Goal: Task Accomplishment & Management: Complete application form

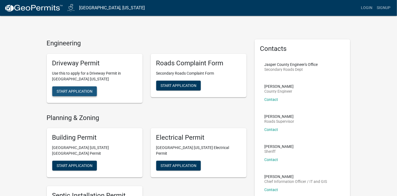
click at [68, 90] on span "Start Application" at bounding box center [75, 91] width 36 height 4
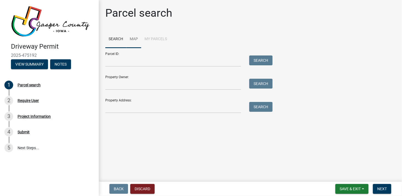
click at [134, 39] on link "Map" at bounding box center [133, 40] width 15 height 18
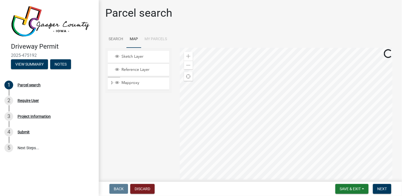
click at [157, 39] on li "My Parcels" at bounding box center [155, 40] width 29 height 18
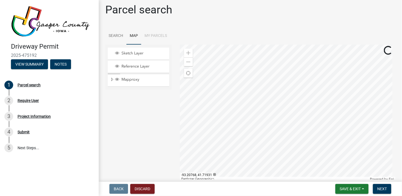
scroll to position [3, 0]
click at [133, 53] on span "Sketch Layer" at bounding box center [143, 53] width 47 height 5
click at [131, 67] on span "Reference Layer" at bounding box center [143, 66] width 47 height 5
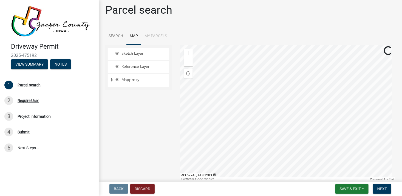
click at [152, 36] on li "My Parcels" at bounding box center [155, 37] width 29 height 18
click at [121, 36] on link "Search" at bounding box center [115, 37] width 21 height 18
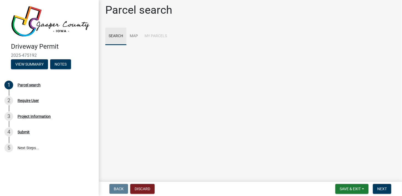
scroll to position [0, 0]
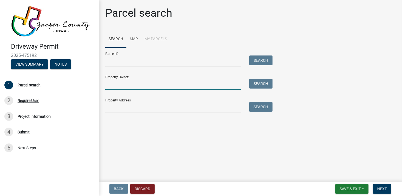
click at [156, 89] on input "Property Owner:" at bounding box center [173, 84] width 136 height 11
type input "[PERSON_NAME]"
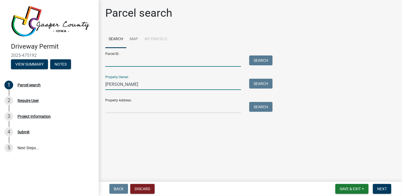
type input "2014200027"
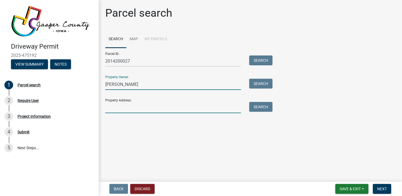
type input "100"
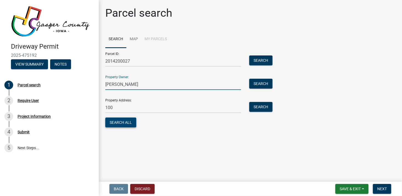
click at [125, 122] on button "Search All" at bounding box center [120, 123] width 31 height 10
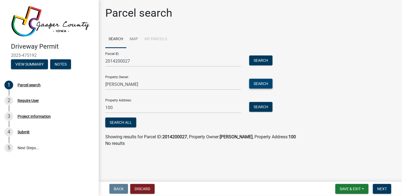
click at [258, 84] on button "Search" at bounding box center [260, 84] width 23 height 10
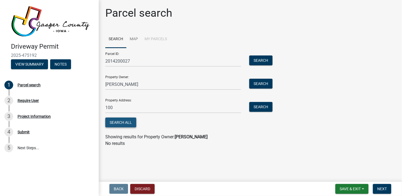
click at [117, 122] on button "Search All" at bounding box center [120, 123] width 31 height 10
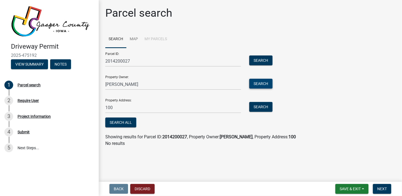
click at [256, 86] on button "Search" at bounding box center [260, 84] width 23 height 10
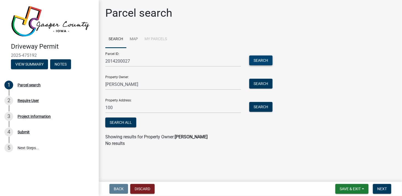
click at [257, 60] on button "Search" at bounding box center [260, 61] width 23 height 10
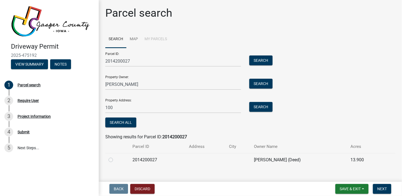
click at [152, 160] on td "2014200027" at bounding box center [157, 159] width 56 height 13
click at [115, 157] on label at bounding box center [115, 157] width 0 height 0
click at [115, 160] on input "radio" at bounding box center [117, 159] width 4 height 4
radio input "true"
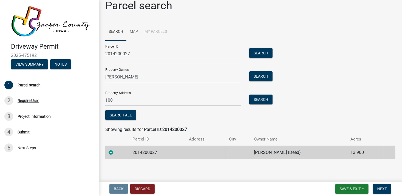
scroll to position [8, 0]
click at [343, 190] on span "Save & Exit" at bounding box center [349, 189] width 21 height 4
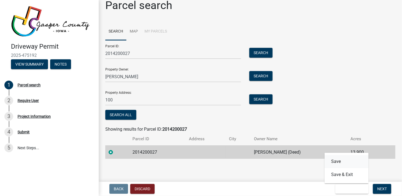
click at [335, 161] on button "Save" at bounding box center [346, 161] width 44 height 13
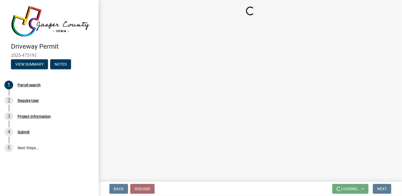
scroll to position [0, 0]
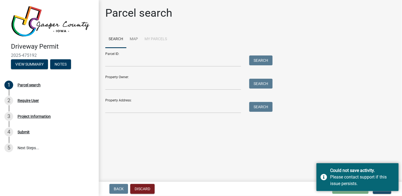
click at [299, 123] on main "Parcel search Search Map My Parcels Parcel ID: Search Property Owner: Search Pr…" at bounding box center [250, 90] width 303 height 180
click at [311, 177] on main "Parcel search Search Map My Parcels Parcel ID: Search Property Owner: Search Pr…" at bounding box center [250, 90] width 303 height 180
click at [337, 138] on main "Parcel search Search Map My Parcels Parcel ID: Search Property Owner: Search Pr…" at bounding box center [250, 90] width 303 height 180
drag, startPoint x: 260, startPoint y: 165, endPoint x: 260, endPoint y: 160, distance: 4.4
click at [260, 164] on main "Parcel search Search Map My Parcels Parcel ID: Search Property Owner: Search Pr…" at bounding box center [250, 90] width 303 height 180
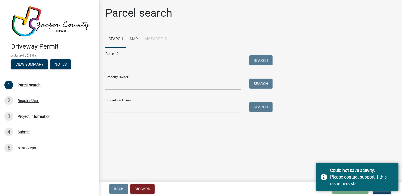
click at [260, 160] on main "Parcel search Search Map My Parcels Parcel ID: Search Property Owner: Search Pr…" at bounding box center [250, 90] width 303 height 180
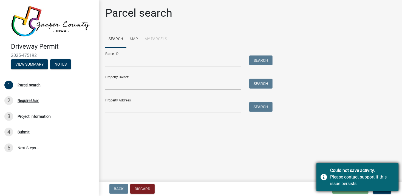
click at [385, 188] on div "Could not save activity. Please contact support if this issue persists." at bounding box center [357, 178] width 82 height 28
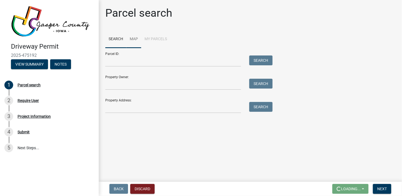
click at [134, 38] on link "Map" at bounding box center [133, 40] width 15 height 18
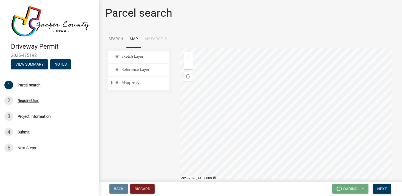
click at [329, 147] on div at bounding box center [287, 116] width 215 height 137
click at [328, 156] on div at bounding box center [287, 116] width 215 height 137
click at [340, 148] on div at bounding box center [287, 116] width 215 height 137
click at [334, 137] on div at bounding box center [287, 116] width 215 height 137
click at [326, 150] on div at bounding box center [287, 116] width 215 height 137
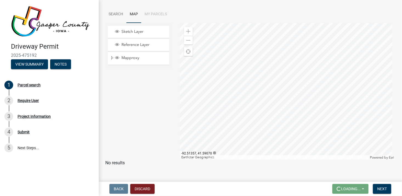
scroll to position [33, 0]
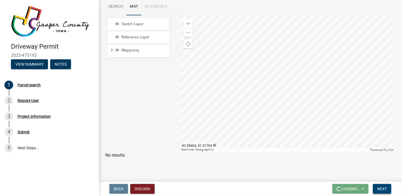
click at [381, 191] on button "Next" at bounding box center [381, 189] width 18 height 10
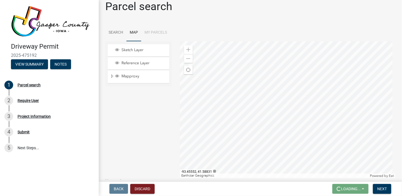
scroll to position [5, 0]
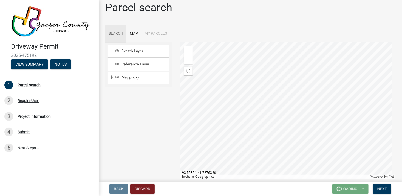
click at [117, 33] on link "Search" at bounding box center [115, 34] width 21 height 18
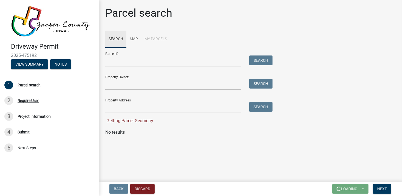
scroll to position [0, 0]
click at [117, 85] on input "Property Owner:" at bounding box center [173, 84] width 136 height 11
type input "[PERSON_NAME]"
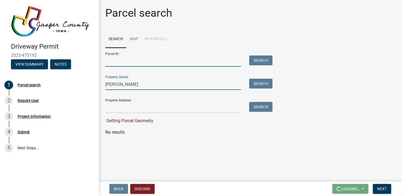
type input "2014200027"
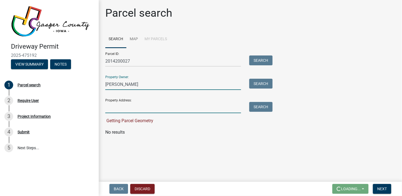
type input "100"
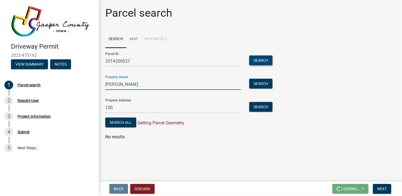
click at [264, 61] on button "Search" at bounding box center [260, 61] width 23 height 10
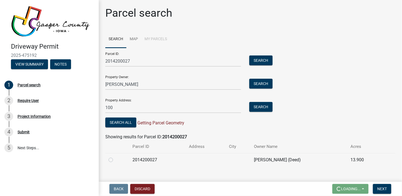
click at [115, 157] on label at bounding box center [115, 157] width 0 height 0
click at [115, 159] on input "radio" at bounding box center [117, 159] width 4 height 4
radio input "true"
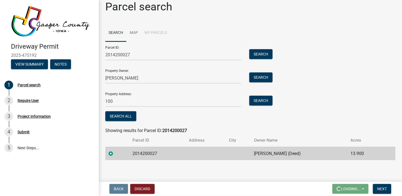
scroll to position [6, 0]
click at [379, 189] on span "Next" at bounding box center [382, 189] width 10 height 4
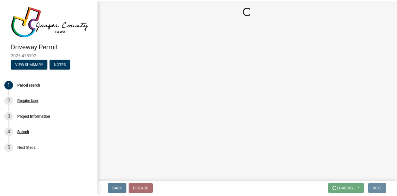
scroll to position [0, 0]
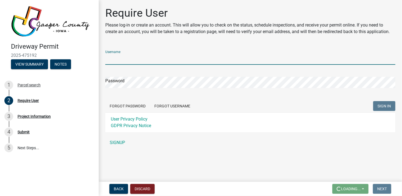
click at [128, 60] on input "Username" at bounding box center [250, 59] width 290 height 11
type input "[PERSON_NAME]"
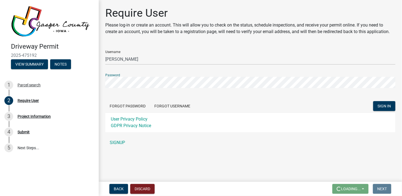
click at [373, 101] on button "SIGN IN" at bounding box center [384, 106] width 22 height 10
click at [384, 106] on span "SIGN IN" at bounding box center [383, 106] width 13 height 4
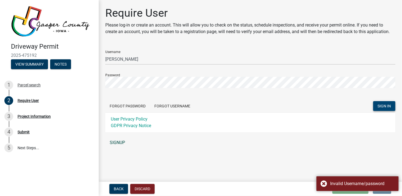
click at [116, 142] on link "SIGNUP" at bounding box center [250, 142] width 290 height 11
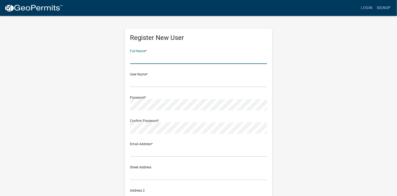
click at [140, 56] on input "text" at bounding box center [198, 58] width 137 height 11
type input "[PERSON_NAME]"
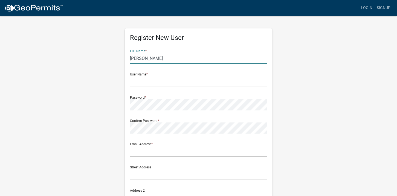
type input "[PERSON_NAME]"
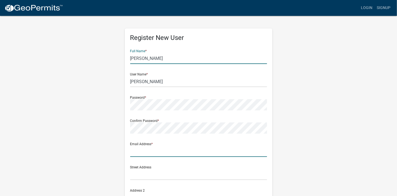
type input "[EMAIL_ADDRESS][DOMAIN_NAME]"
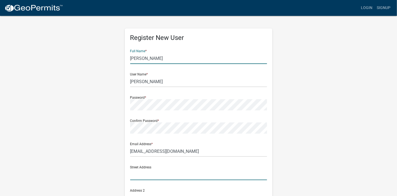
type input "[STREET_ADDRESS]"
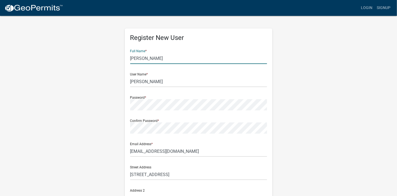
type input "Lynnville"
type input "Iowa"
type input "50153"
type input "[PHONE_NUMBER]"
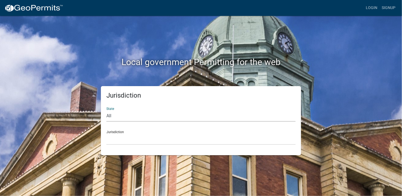
click at [122, 118] on select "All Colorado Georgia Indiana Iowa Kansas Minnesota Ohio South Carolina Wisconsin" at bounding box center [200, 116] width 189 height 11
select select "Iowa"
click at [106, 111] on select "All Colorado Georgia Indiana Iowa Kansas Minnesota Ohio South Carolina Wisconsin" at bounding box center [200, 116] width 189 height 11
click at [118, 146] on div "Jurisdiction State All Colorado Georgia Indiana Iowa Kansas Minnesota Ohio Sout…" at bounding box center [201, 120] width 200 height 69
click at [117, 141] on select "Boone County, Iowa Butler County, Iowa Cerro Gordo County, Iowa City of Harlan,…" at bounding box center [200, 139] width 189 height 11
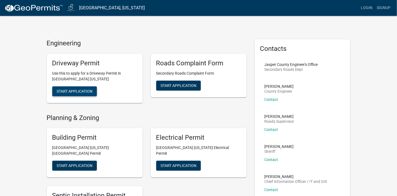
click at [78, 91] on span "Start Application" at bounding box center [75, 91] width 36 height 4
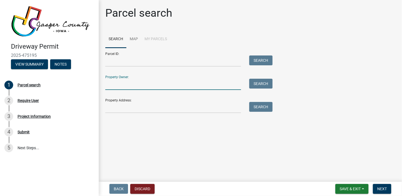
click at [125, 86] on input "Property Owner:" at bounding box center [173, 84] width 136 height 11
type input "[PERSON_NAME]"
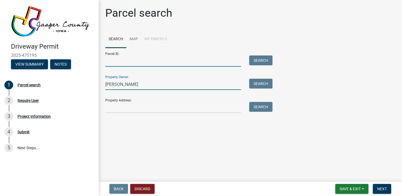
type input "2014200027"
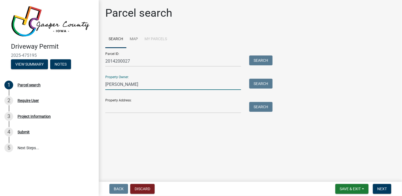
type input "100"
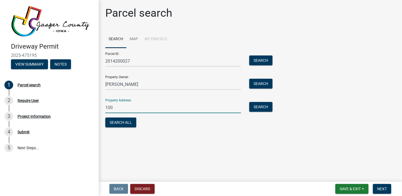
click at [113, 108] on input "100" at bounding box center [173, 107] width 136 height 11
click at [240, 153] on main "Parcel search Search Map My Parcels Parcel ID: 2014200027 Search Property Owner…" at bounding box center [250, 90] width 303 height 180
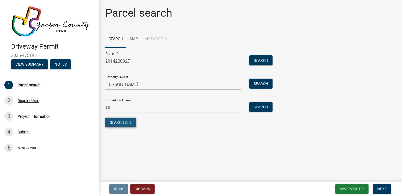
click at [133, 122] on button "Search All" at bounding box center [120, 123] width 31 height 10
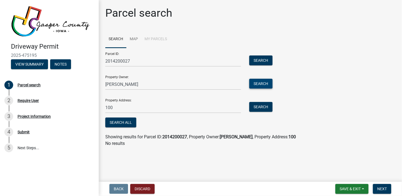
click at [263, 84] on button "Search" at bounding box center [260, 84] width 23 height 10
click at [265, 85] on button "Search" at bounding box center [260, 84] width 23 height 10
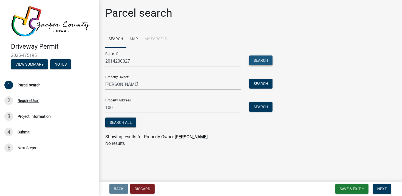
click at [261, 63] on button "Search" at bounding box center [260, 61] width 23 height 10
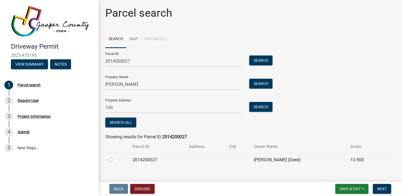
click at [115, 157] on label at bounding box center [115, 157] width 0 height 0
click at [115, 160] on input "radio" at bounding box center [117, 159] width 4 height 4
radio input "true"
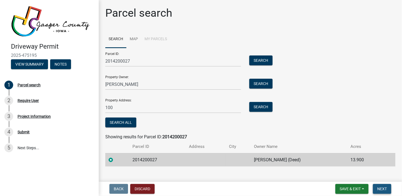
click at [378, 189] on span "Next" at bounding box center [382, 189] width 10 height 4
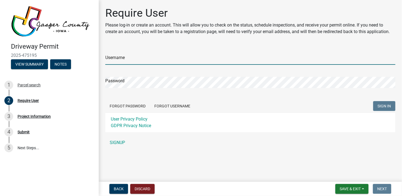
click at [135, 59] on input "Username" at bounding box center [250, 59] width 290 height 11
type input "[PERSON_NAME]"
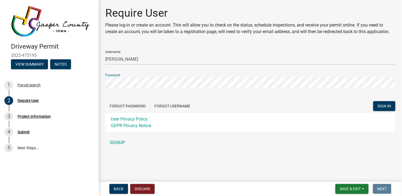
click at [373, 101] on button "SIGN IN" at bounding box center [384, 106] width 22 height 10
click at [97, 85] on div "Driveway Permit 2025-475195 View Summary Notes 1 Parcel search 2 Require User 3…" at bounding box center [201, 98] width 402 height 196
click at [373, 101] on button "SIGN IN" at bounding box center [384, 106] width 22 height 10
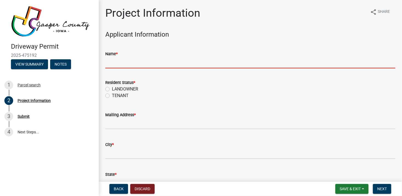
click at [114, 63] on input "Name *" at bounding box center [250, 62] width 290 height 11
type input "[PERSON_NAME]"
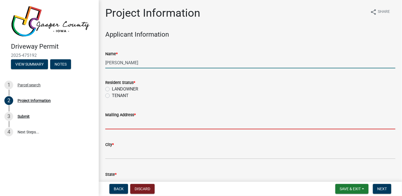
type input "[EMAIL_ADDRESS][DOMAIN_NAME]"
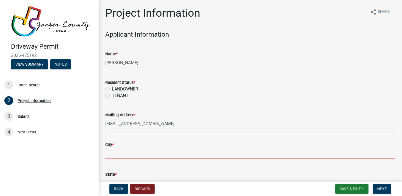
type input "Lynnville"
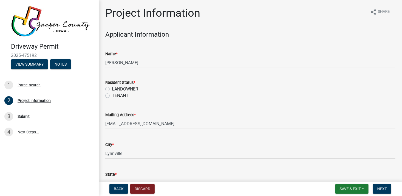
type input "50153"
type input "[PHONE_NUMBER]"
type input "[STREET_ADDRESS]"
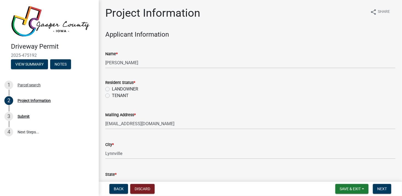
click at [112, 88] on label "LANDOWNER" at bounding box center [125, 89] width 26 height 7
click at [112, 88] on input "LANDOWNER" at bounding box center [114, 88] width 4 height 4
radio input "true"
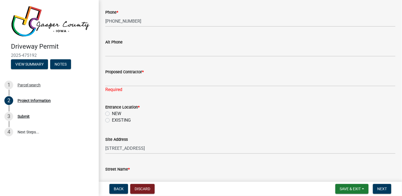
scroll to position [226, 0]
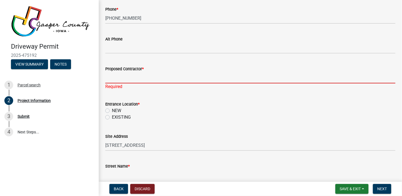
click at [112, 79] on input "Proposed Contractor *" at bounding box center [250, 77] width 290 height 11
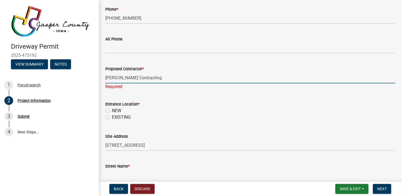
type input "[PERSON_NAME] Contracting"
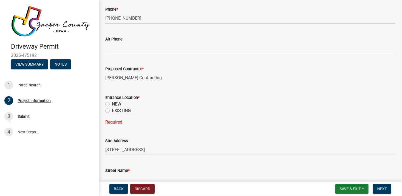
click at [112, 111] on label "EXISTING" at bounding box center [121, 111] width 19 height 7
click at [112, 111] on input "EXISTING" at bounding box center [114, 110] width 4 height 4
radio input "true"
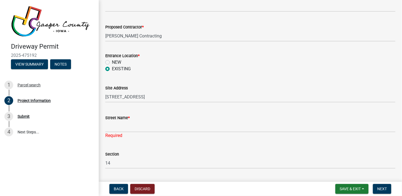
scroll to position [269, 0]
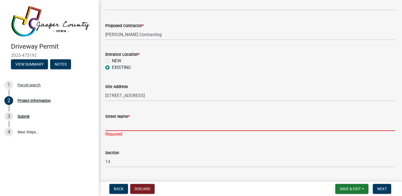
click at [119, 130] on input "Street Name *" at bounding box center [250, 125] width 290 height 11
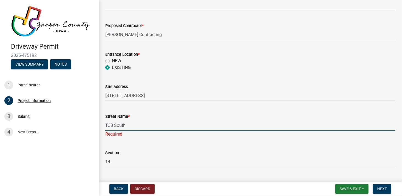
type input "T38 South"
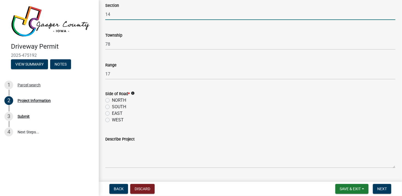
scroll to position [380, 0]
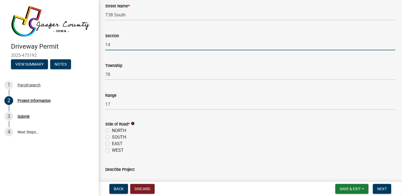
click at [112, 150] on label "WEST" at bounding box center [118, 150] width 12 height 7
click at [112, 150] on input "WEST" at bounding box center [114, 149] width 4 height 4
radio input "true"
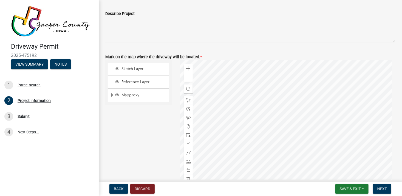
scroll to position [524, 0]
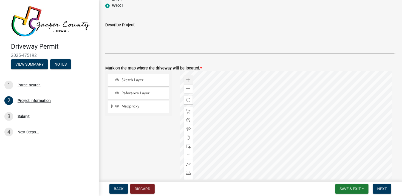
click at [336, 118] on div at bounding box center [287, 139] width 215 height 137
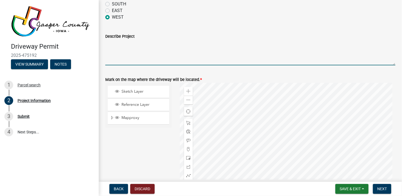
click at [118, 58] on textarea "Describe Project" at bounding box center [250, 53] width 290 height 26
type textarea "Extend the width of the existing driveway to approximately 40 foot as well as r…"
click at [186, 112] on span "Find my location" at bounding box center [188, 112] width 4 height 4
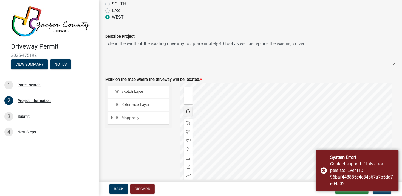
click at [264, 148] on div at bounding box center [287, 151] width 215 height 137
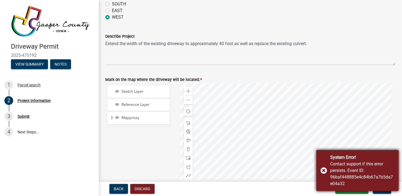
click at [324, 171] on div "System Error! Contact support if this error persists. Event ID: 96baf448885e4c8…" at bounding box center [357, 170] width 82 height 41
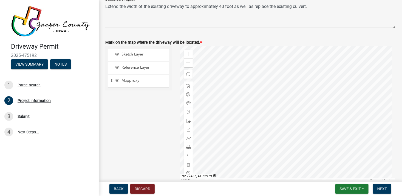
scroll to position [541, 0]
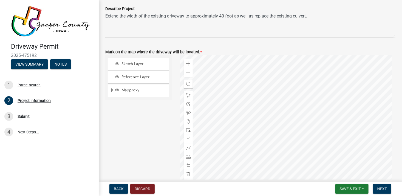
click at [337, 102] on div at bounding box center [287, 123] width 215 height 137
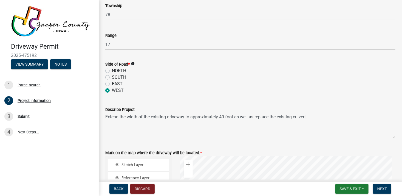
scroll to position [438, 0]
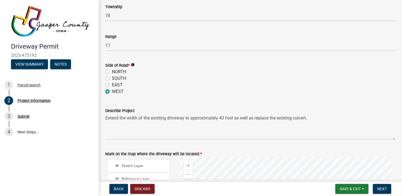
click at [112, 72] on label "NORTH" at bounding box center [119, 72] width 14 height 7
click at [112, 72] on input "NORTH" at bounding box center [114, 71] width 4 height 4
radio input "true"
click at [112, 92] on label "WEST" at bounding box center [118, 91] width 12 height 7
click at [112, 92] on input "WEST" at bounding box center [114, 90] width 4 height 4
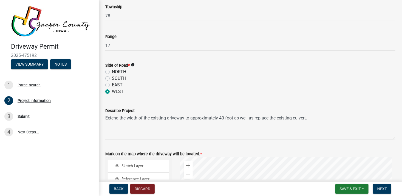
radio input "true"
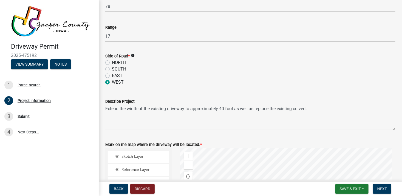
scroll to position [448, 0]
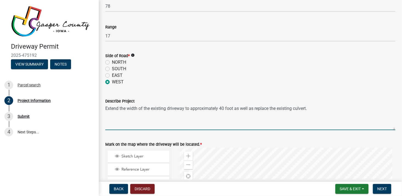
click at [315, 108] on textarea "Extend the width of the existing driveway to approximately 40 foot as well as r…" at bounding box center [250, 118] width 290 height 26
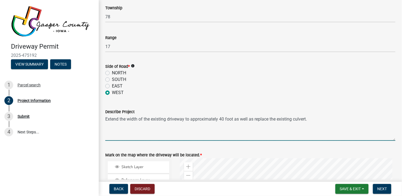
scroll to position [426, 0]
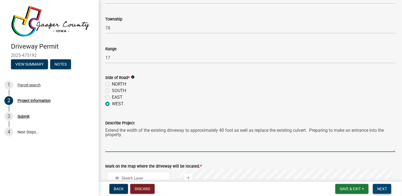
type textarea "Extend the width of the existing driveway to approximately 40 foot as well as r…"
click at [381, 189] on span "Next" at bounding box center [382, 189] width 10 height 4
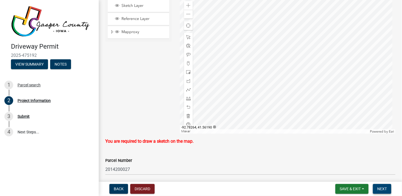
scroll to position [566, 0]
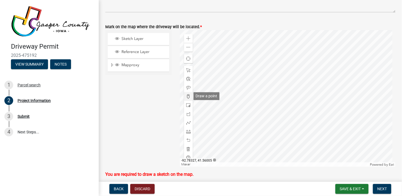
click at [186, 96] on span at bounding box center [188, 96] width 4 height 4
click at [340, 74] on div at bounding box center [287, 98] width 215 height 137
click at [343, 74] on div at bounding box center [287, 98] width 215 height 137
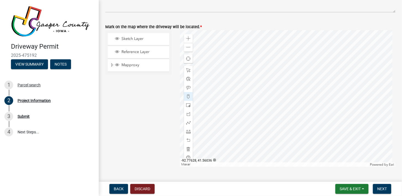
click at [343, 79] on div at bounding box center [287, 98] width 215 height 137
click at [342, 75] on div at bounding box center [287, 98] width 215 height 137
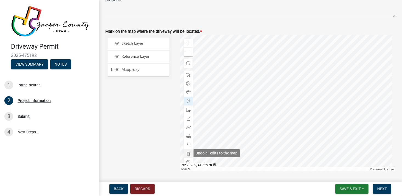
click at [186, 153] on span at bounding box center [188, 154] width 4 height 4
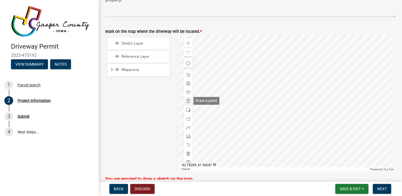
click at [187, 100] on span at bounding box center [188, 101] width 4 height 4
click at [340, 82] on div at bounding box center [287, 103] width 215 height 137
click at [340, 85] on div at bounding box center [287, 103] width 215 height 137
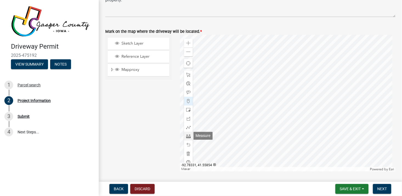
click at [186, 136] on span at bounding box center [188, 136] width 4 height 4
click at [339, 87] on div at bounding box center [287, 103] width 215 height 137
click at [334, 92] on div at bounding box center [287, 103] width 215 height 137
click at [328, 92] on div at bounding box center [287, 103] width 215 height 137
click at [187, 137] on span at bounding box center [188, 136] width 4 height 4
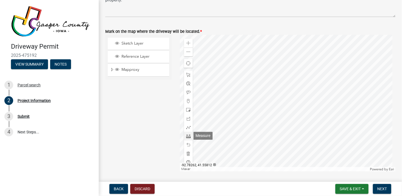
click at [187, 137] on span at bounding box center [188, 136] width 4 height 4
click at [188, 53] on span at bounding box center [188, 52] width 4 height 4
click at [186, 44] on span at bounding box center [188, 43] width 4 height 4
click at [188, 52] on span at bounding box center [188, 52] width 4 height 4
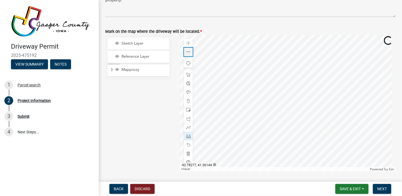
click at [188, 52] on span at bounding box center [188, 52] width 4 height 4
click at [188, 42] on span at bounding box center [188, 43] width 4 height 4
click at [382, 189] on span "Next" at bounding box center [382, 189] width 10 height 4
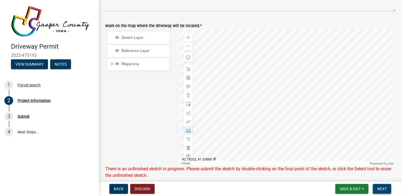
scroll to position [567, 0]
click at [340, 80] on div at bounding box center [287, 96] width 215 height 137
click at [341, 85] on div at bounding box center [287, 96] width 215 height 137
click at [342, 85] on div at bounding box center [287, 96] width 215 height 137
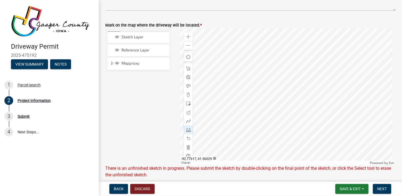
click at [346, 84] on div at bounding box center [287, 96] width 215 height 137
click at [342, 86] on div at bounding box center [287, 96] width 215 height 137
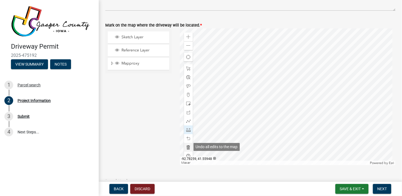
click at [187, 147] on span at bounding box center [188, 147] width 4 height 4
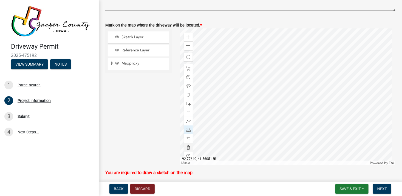
click at [340, 76] on div at bounding box center [287, 96] width 215 height 137
click at [344, 76] on div at bounding box center [287, 96] width 215 height 137
click at [340, 76] on div at bounding box center [287, 96] width 215 height 137
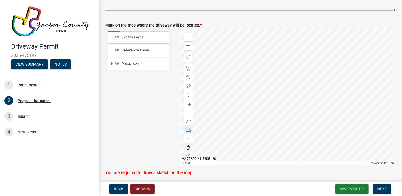
click at [340, 76] on div at bounding box center [287, 96] width 215 height 137
click at [340, 80] on div at bounding box center [287, 96] width 215 height 137
click at [343, 80] on div at bounding box center [287, 96] width 215 height 137
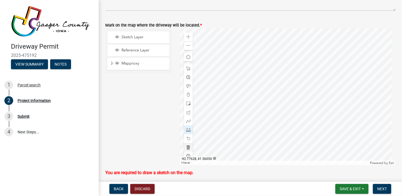
click at [343, 76] on div at bounding box center [287, 96] width 215 height 137
click at [342, 79] on div at bounding box center [287, 96] width 215 height 137
click at [342, 78] on div at bounding box center [287, 96] width 215 height 137
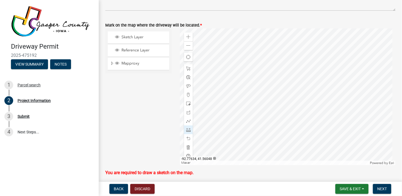
click at [342, 78] on div at bounding box center [287, 96] width 215 height 137
click at [343, 77] on div at bounding box center [287, 96] width 215 height 137
click at [186, 147] on span at bounding box center [188, 147] width 4 height 4
click at [340, 76] on div at bounding box center [287, 96] width 215 height 137
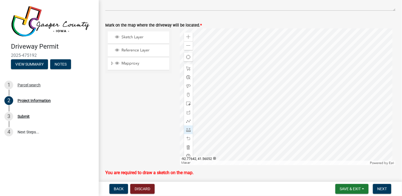
click at [340, 76] on div at bounding box center [287, 96] width 215 height 137
click at [343, 76] on div at bounding box center [287, 96] width 215 height 137
click at [343, 80] on div at bounding box center [287, 96] width 215 height 137
click at [340, 79] on div at bounding box center [287, 96] width 215 height 137
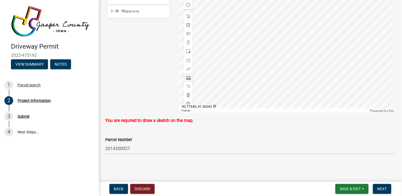
scroll to position [609, 0]
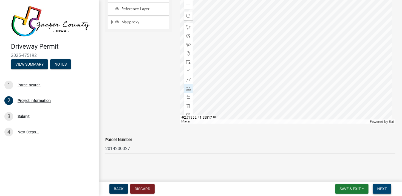
click at [379, 188] on span "Next" at bounding box center [382, 189] width 10 height 4
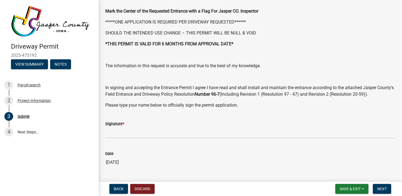
scroll to position [58, 0]
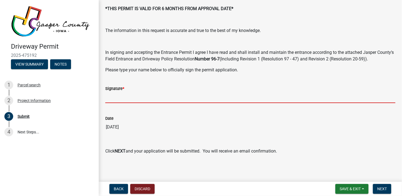
click at [133, 100] on input "Signature *" at bounding box center [250, 97] width 290 height 11
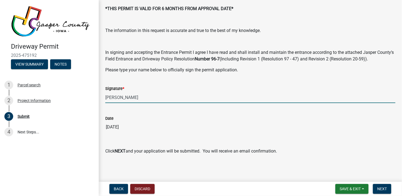
type input "[PERSON_NAME]"
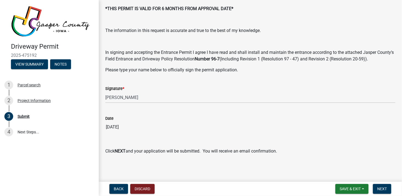
click at [203, 159] on div "Submit share Share Mark the Center of the Requested Entrance with a Flag For Ja…" at bounding box center [250, 57] width 298 height 216
click at [219, 58] on strong "Number 96-7" at bounding box center [206, 58] width 25 height 5
click at [298, 61] on p "In signing and accepting the Entrance Permit I agree I have read and shall inst…" at bounding box center [250, 55] width 290 height 13
click at [381, 188] on span "Next" at bounding box center [382, 189] width 10 height 4
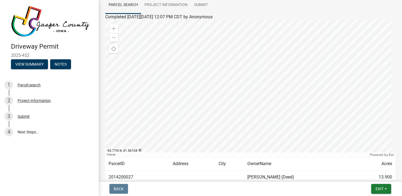
scroll to position [81, 0]
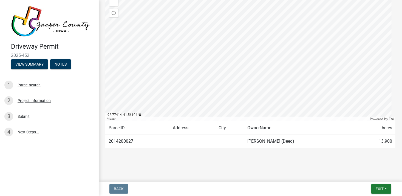
click at [280, 163] on div "Submitted Thank you for submitting your information. You may view the submitted…" at bounding box center [250, 45] width 298 height 239
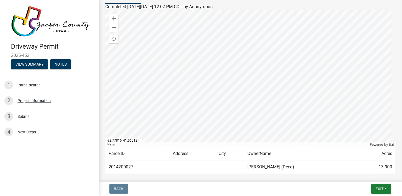
scroll to position [54, 0]
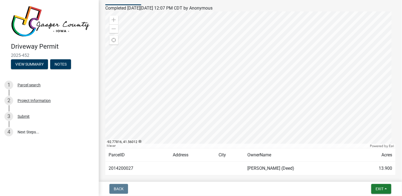
click at [266, 41] on div at bounding box center [250, 80] width 290 height 137
click at [178, 41] on div at bounding box center [250, 80] width 290 height 137
click at [319, 42] on div at bounding box center [250, 80] width 290 height 137
click at [319, 40] on div at bounding box center [250, 80] width 290 height 137
click at [177, 39] on div at bounding box center [250, 80] width 290 height 137
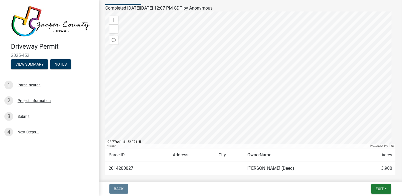
click at [319, 40] on div at bounding box center [250, 80] width 290 height 137
click at [176, 35] on div at bounding box center [250, 80] width 290 height 137
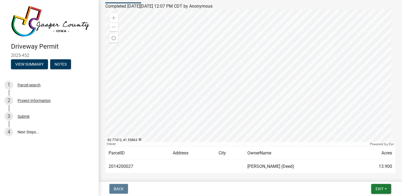
scroll to position [0, 0]
